Goal: Task Accomplishment & Management: Use online tool/utility

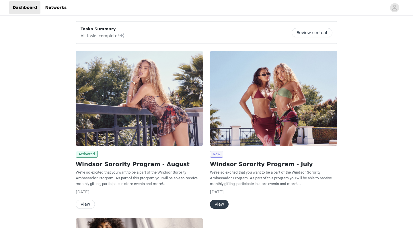
click at [87, 203] on button "View" at bounding box center [85, 204] width 19 height 9
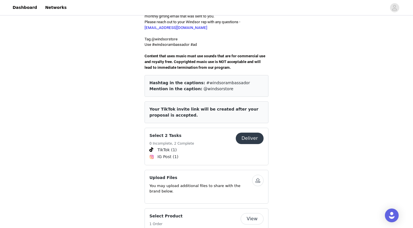
scroll to position [183, 0]
click at [252, 132] on button "Deliver" at bounding box center [250, 137] width 28 height 11
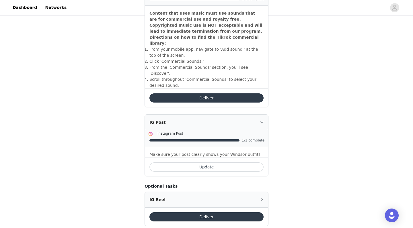
scroll to position [209, 0]
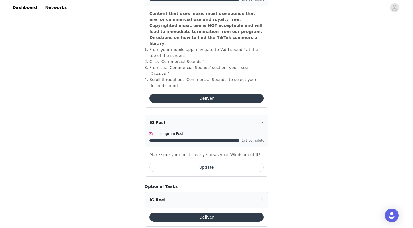
click at [234, 163] on button "Update" at bounding box center [206, 167] width 114 height 9
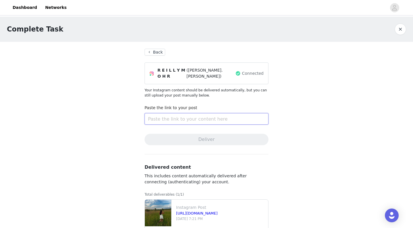
click at [241, 119] on input "text" at bounding box center [206, 118] width 124 height 11
paste input "[URL][DOMAIN_NAME]"
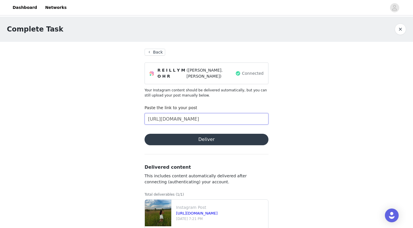
type input "[URL][DOMAIN_NAME]"
click at [214, 136] on button "Deliver" at bounding box center [206, 139] width 124 height 11
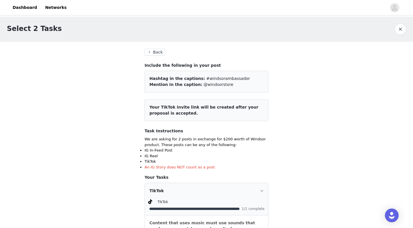
click at [160, 52] on button "Back" at bounding box center [154, 52] width 21 height 7
